Goal: Transaction & Acquisition: Purchase product/service

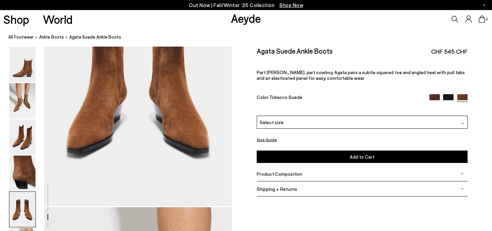
scroll to position [1097, 0]
click at [340, 122] on div "Select size" at bounding box center [362, 121] width 211 height 13
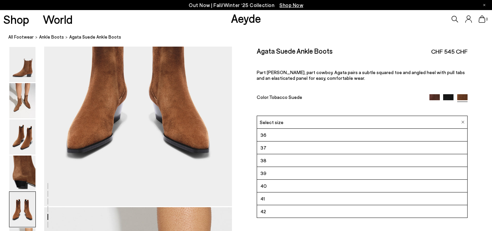
click at [327, 161] on li "38" at bounding box center [362, 160] width 210 height 13
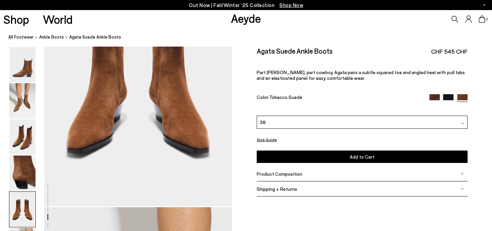
click at [352, 156] on span "Add to Cart" at bounding box center [362, 157] width 25 height 6
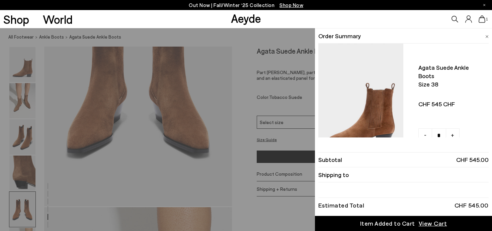
click at [484, 35] on li "Order Summary" at bounding box center [403, 35] width 170 height 15
click at [486, 35] on img at bounding box center [486, 36] width 3 height 3
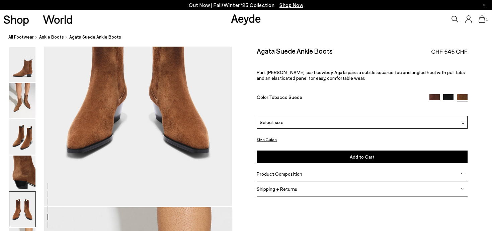
scroll to position [1086, 0]
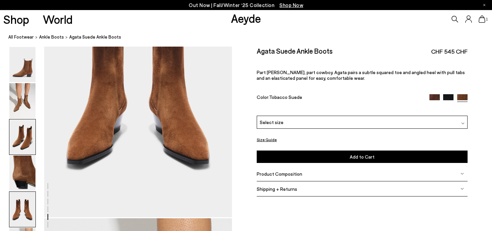
click at [12, 142] on img at bounding box center [22, 136] width 26 height 35
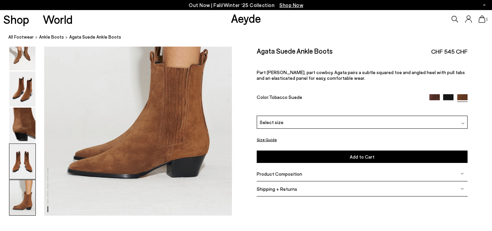
scroll to position [1338, 0]
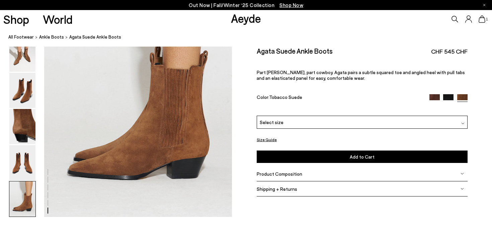
click at [434, 97] on img at bounding box center [434, 99] width 10 height 10
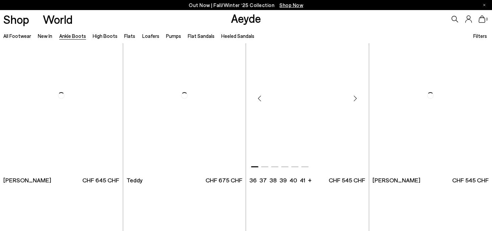
scroll to position [2224, 0]
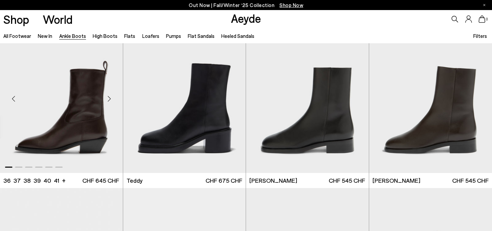
click at [108, 100] on div "Next slide" at bounding box center [109, 98] width 20 height 20
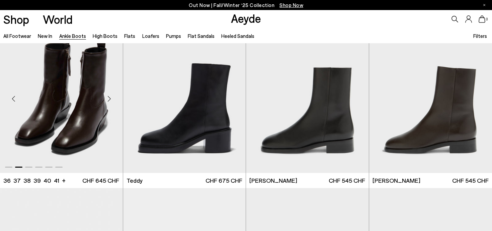
click at [108, 100] on div "Next slide" at bounding box center [109, 98] width 20 height 20
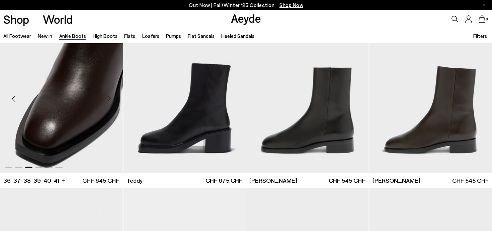
click at [108, 100] on div "Next slide" at bounding box center [109, 98] width 20 height 20
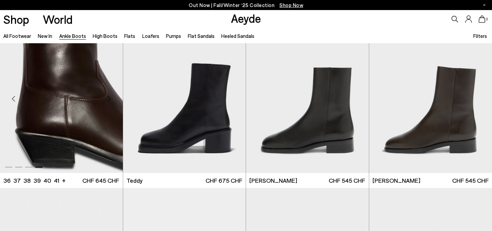
click at [108, 100] on div "Next slide" at bounding box center [109, 98] width 20 height 20
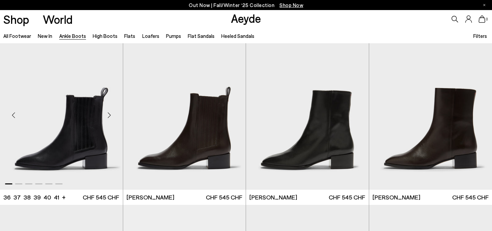
scroll to position [2876, 0]
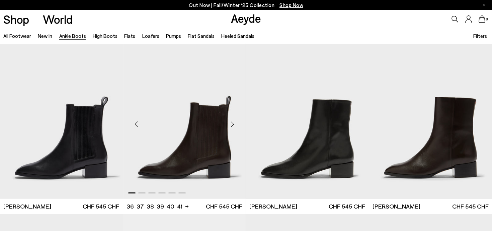
click at [232, 120] on div "Next slide" at bounding box center [232, 124] width 20 height 20
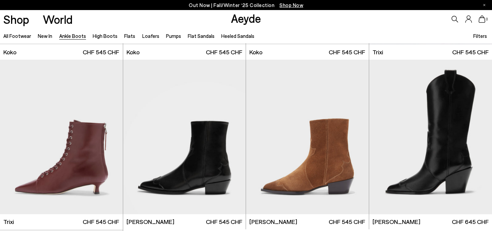
scroll to position [3366, 0]
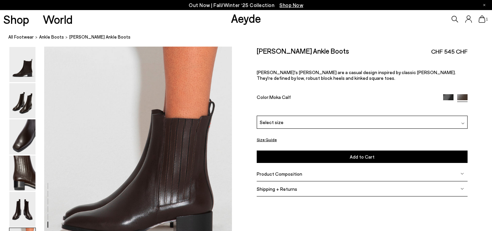
scroll to position [1294, 0]
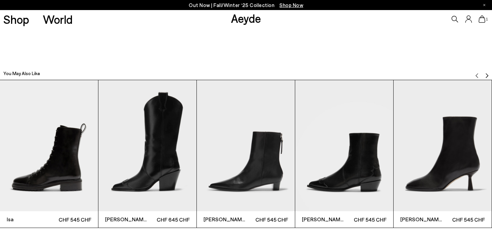
scroll to position [1525, 0]
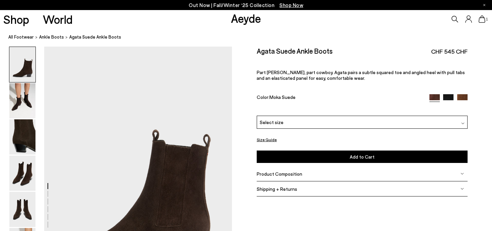
scroll to position [48, 0]
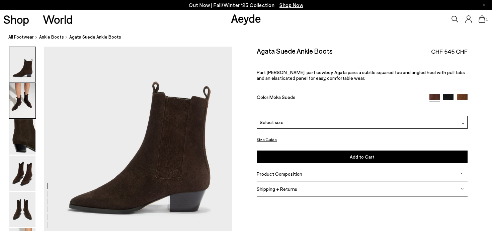
click at [22, 103] on img at bounding box center [22, 100] width 26 height 35
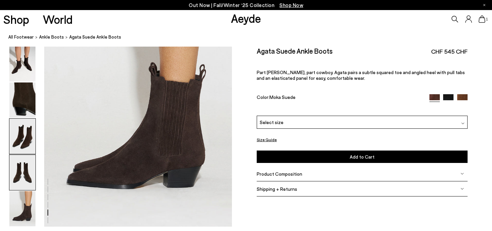
scroll to position [1148, 0]
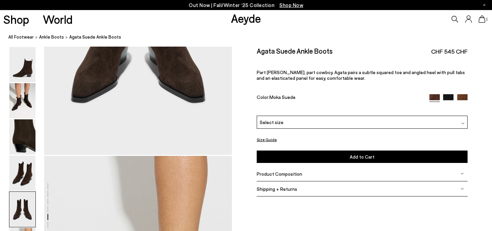
click at [458, 97] on img at bounding box center [462, 99] width 10 height 10
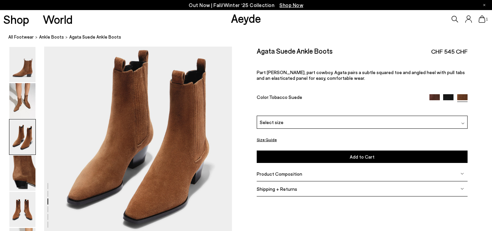
scroll to position [537, 0]
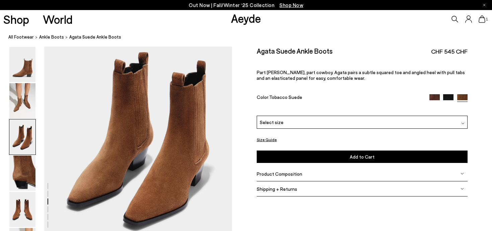
click at [484, 18] on icon at bounding box center [481, 18] width 7 height 7
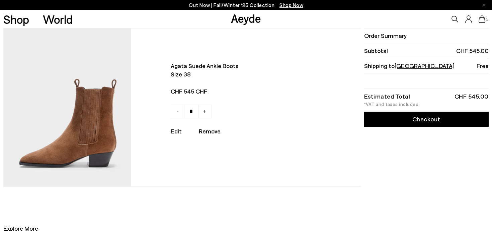
click at [418, 121] on link "Checkout" at bounding box center [426, 118] width 124 height 15
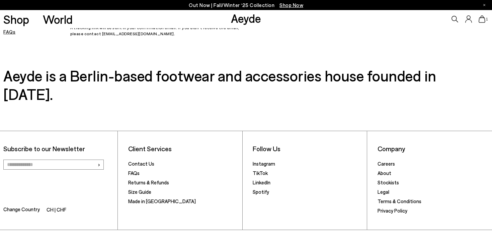
scroll to position [679, 0]
